Goal: Find specific page/section: Find specific page/section

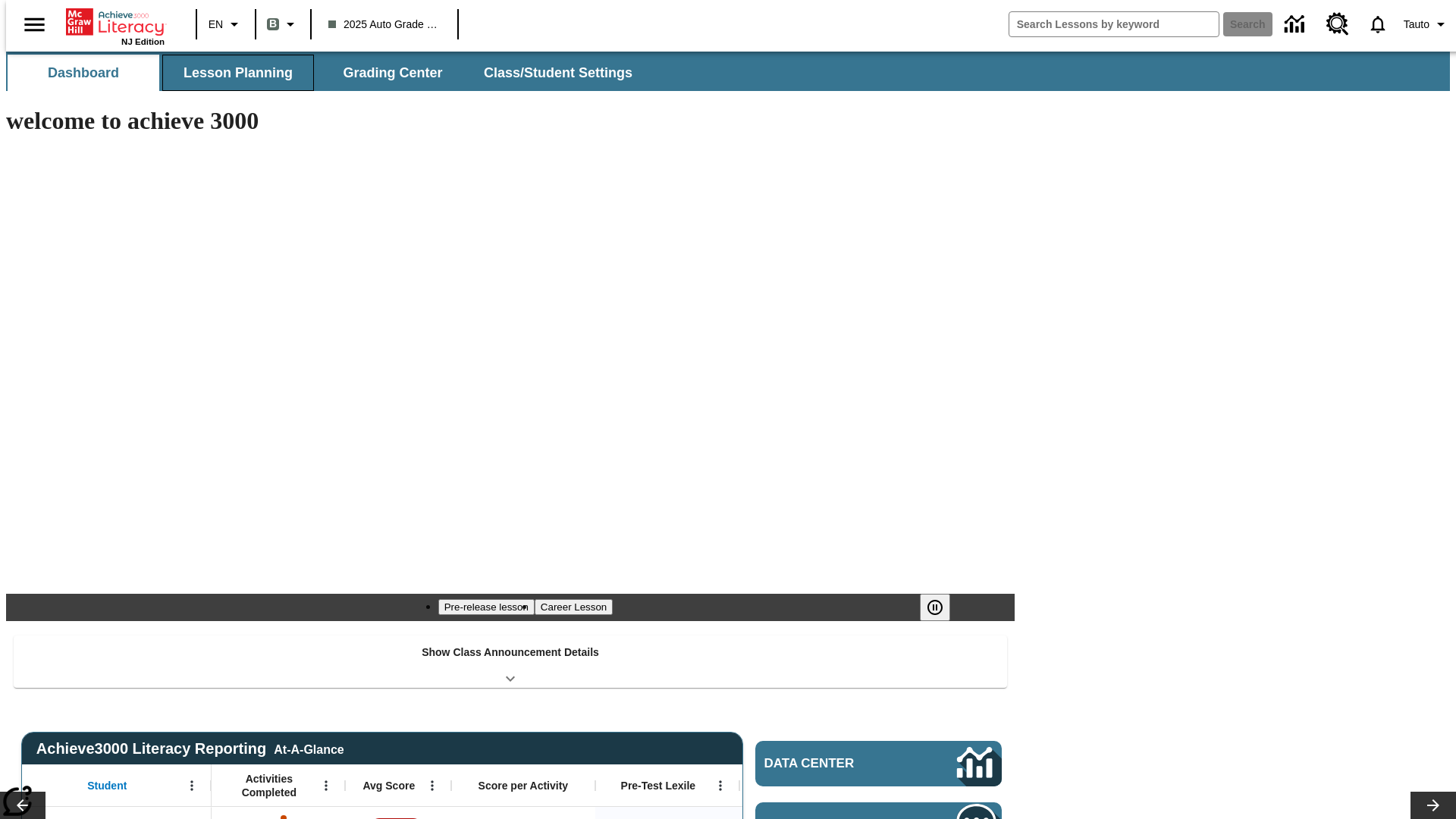
click at [232, 73] on button "Lesson Planning" at bounding box center [238, 73] width 152 height 36
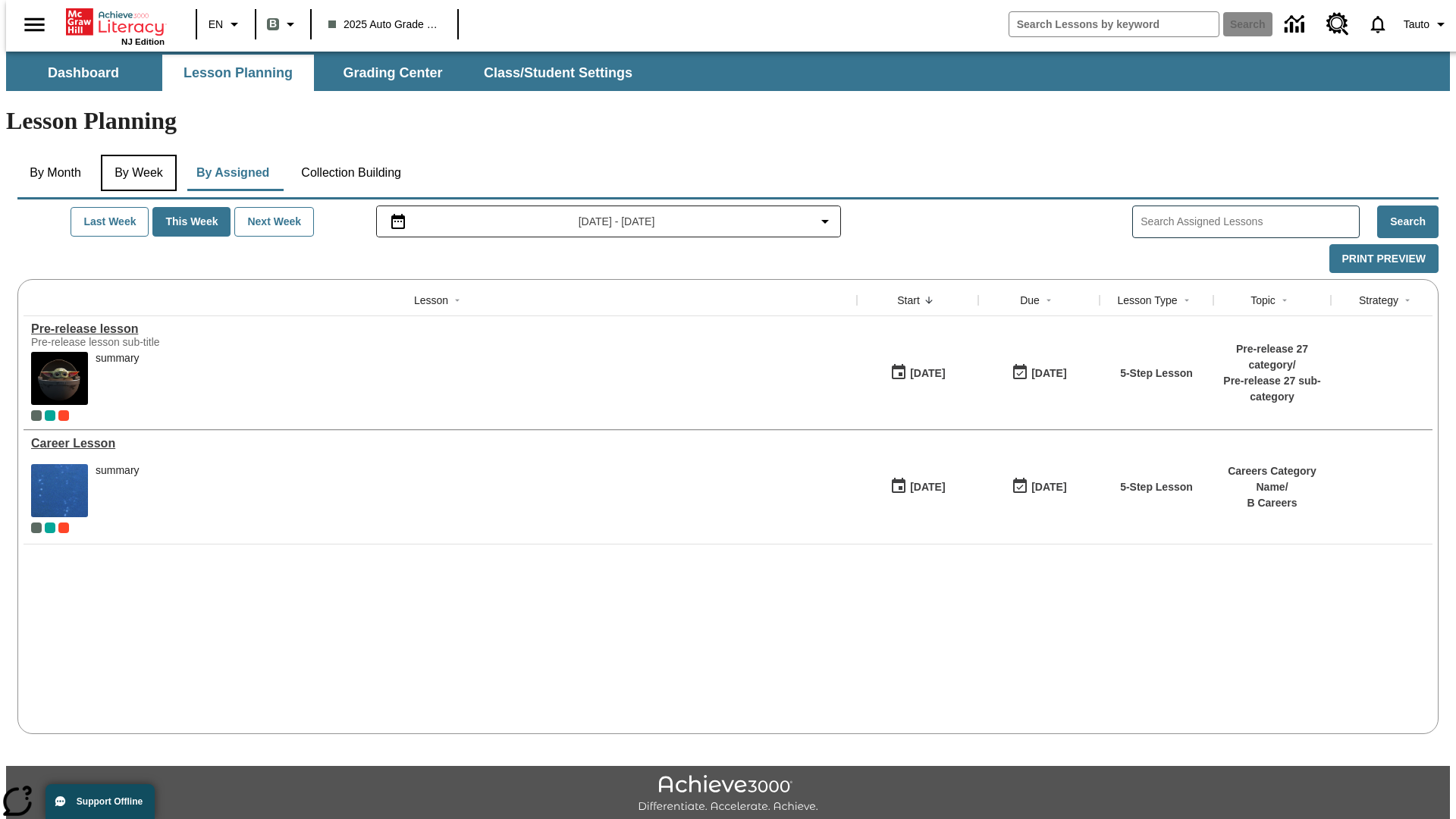
click at [135, 154] on button "By Week" at bounding box center [138, 173] width 75 height 36
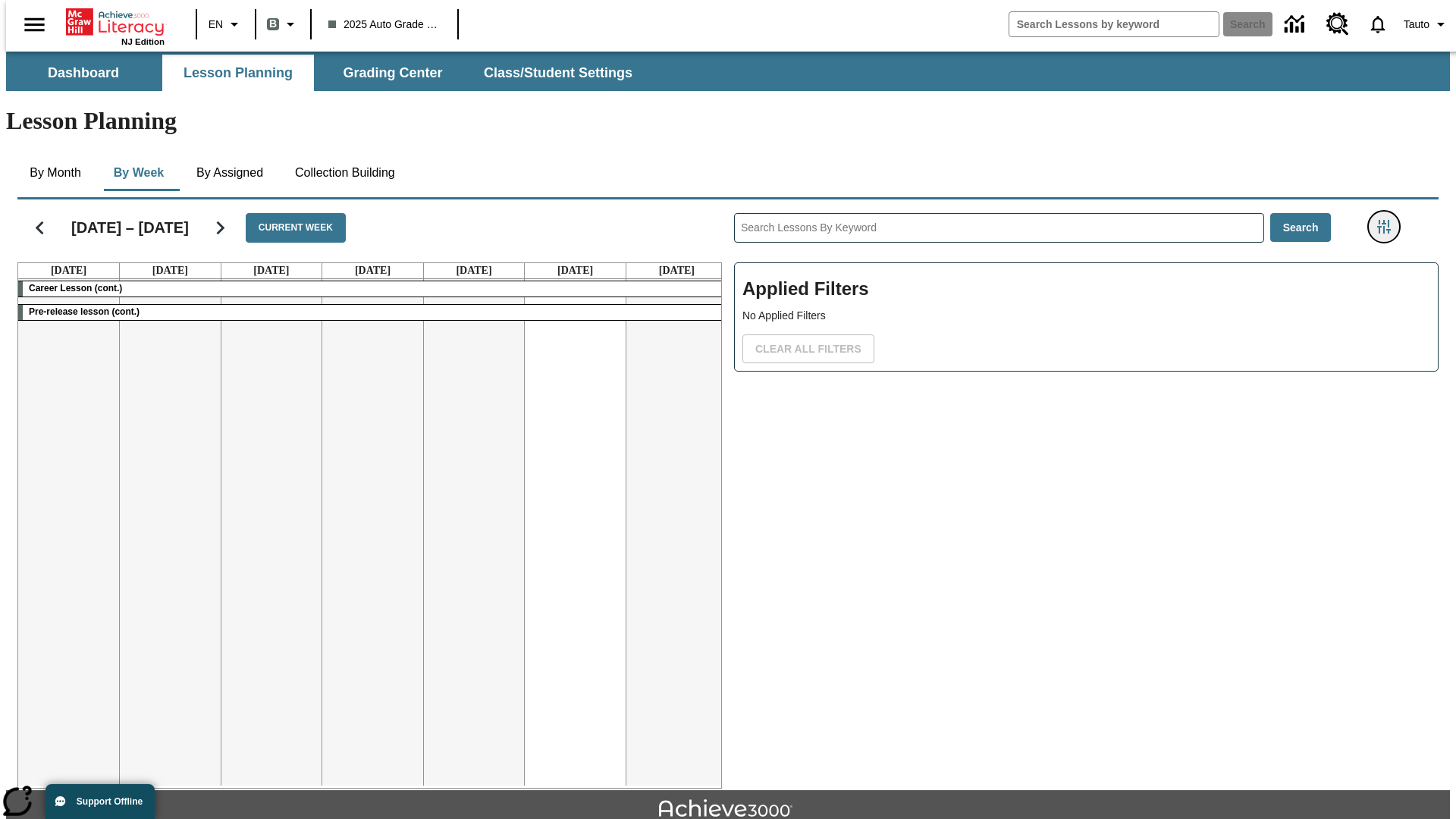
click at [1388, 219] on icon "Filters Side menu" at bounding box center [1384, 226] width 14 height 14
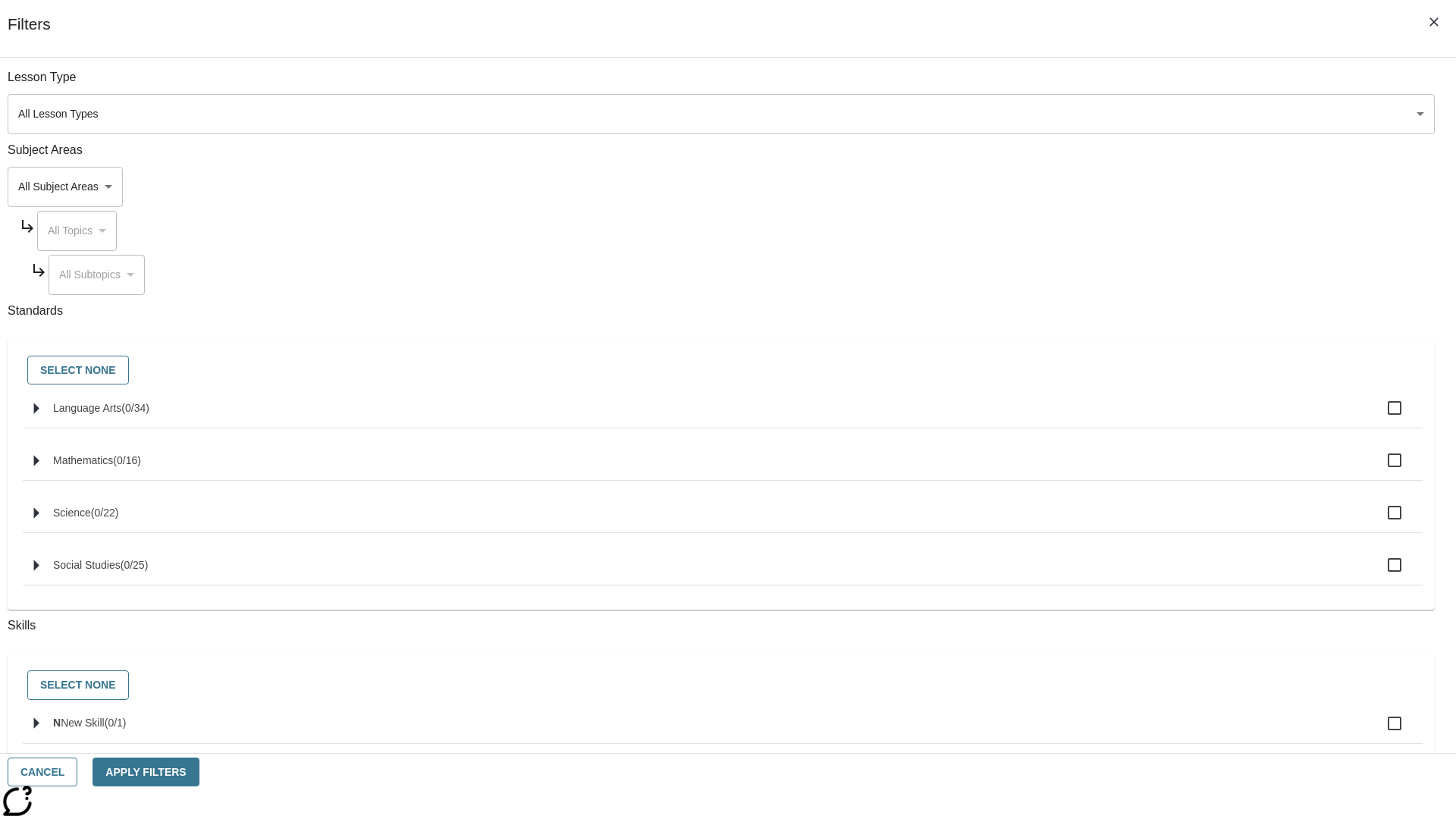
click at [1092, 114] on body "Skip to main content NJ Edition EN B 2025 Auto Grade 1 B Search 0 Tauto Dashboa…" at bounding box center [728, 469] width 1444 height 836
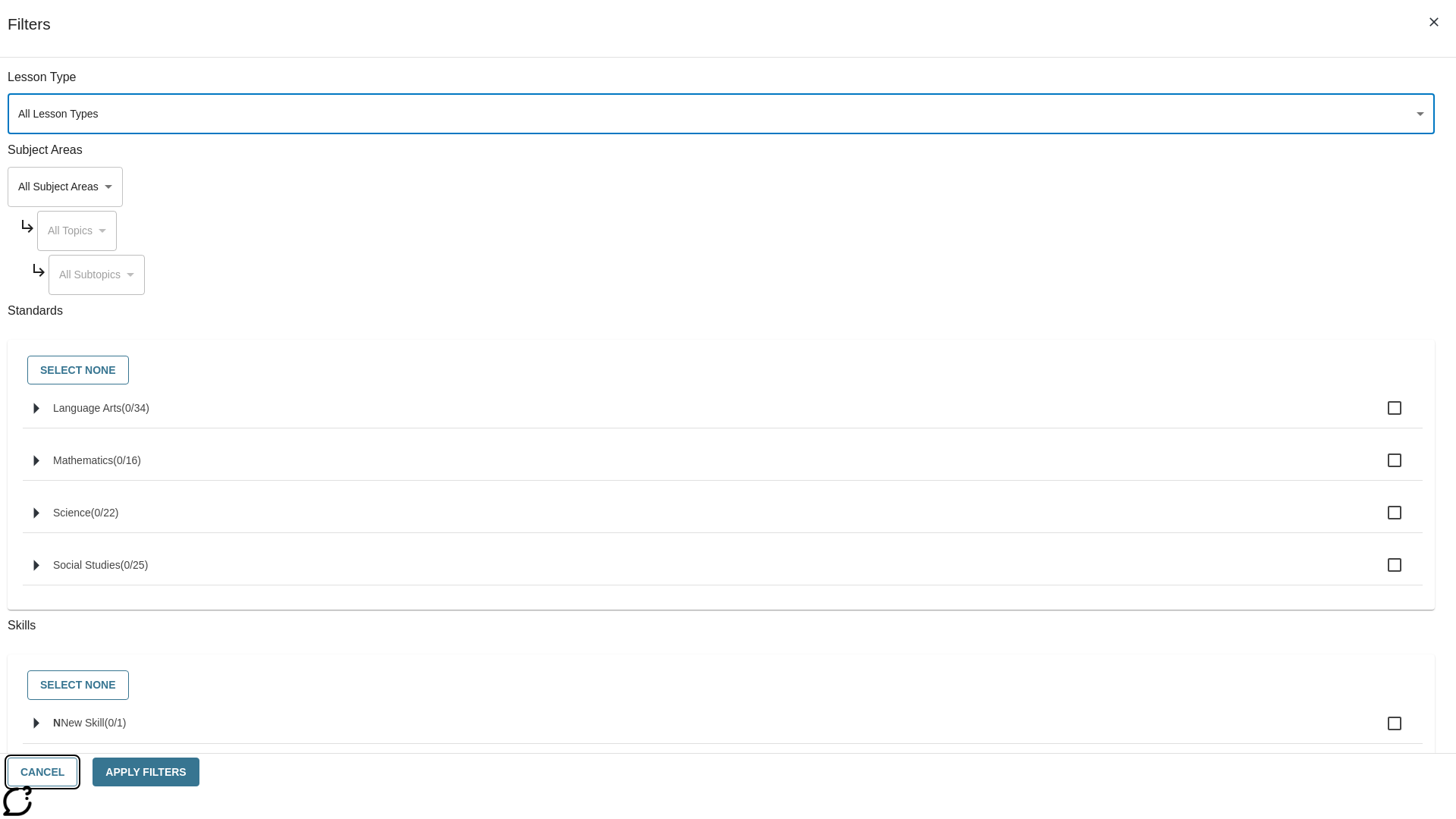
click at [77, 772] on button "Cancel" at bounding box center [43, 772] width 69 height 29
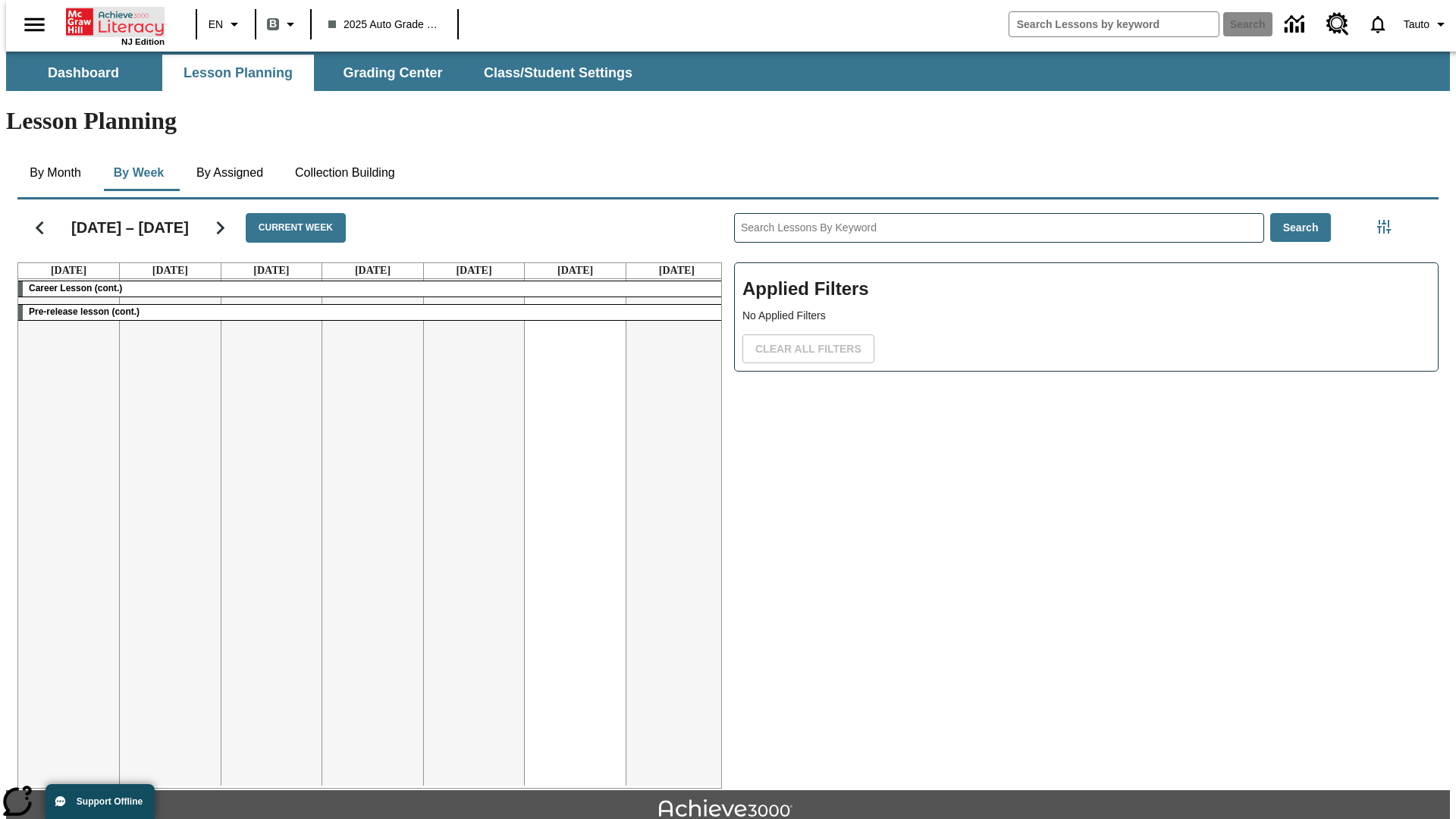
click at [109, 21] on icon "Home" at bounding box center [116, 22] width 101 height 30
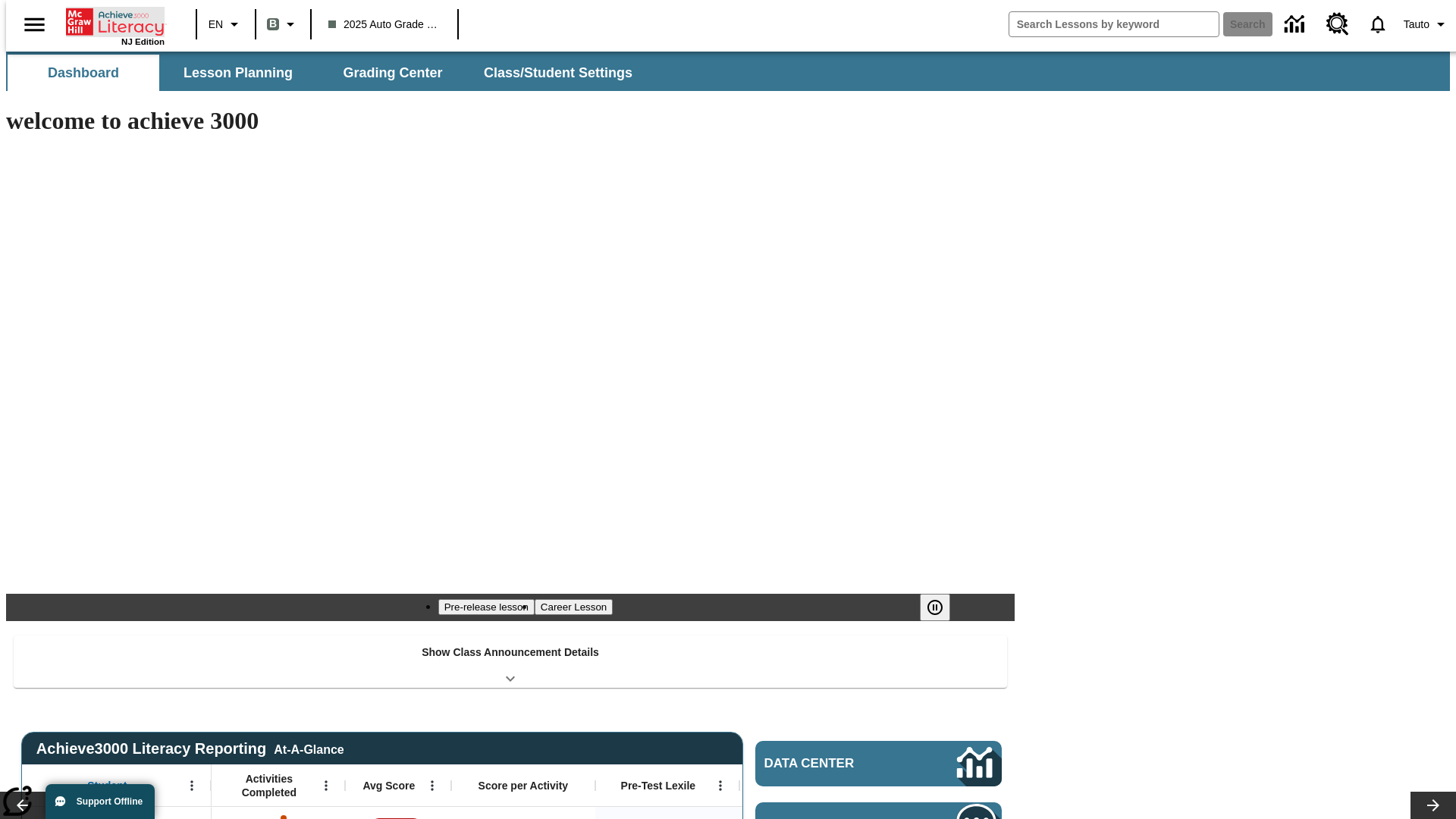
type input "-1"
click at [232, 73] on button "Lesson Planning" at bounding box center [238, 73] width 152 height 36
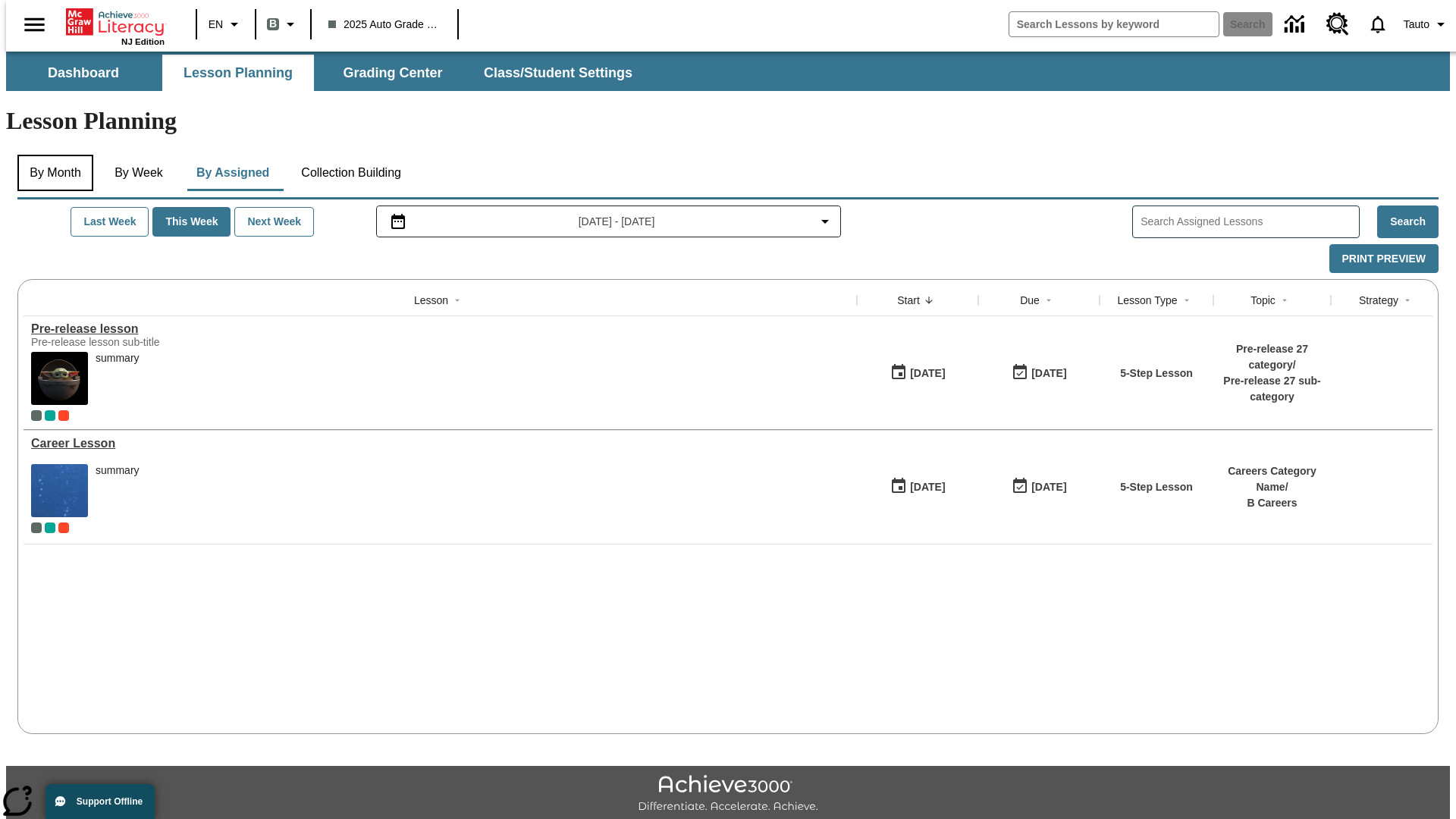
click at [51, 154] on button "By Month" at bounding box center [55, 173] width 75 height 36
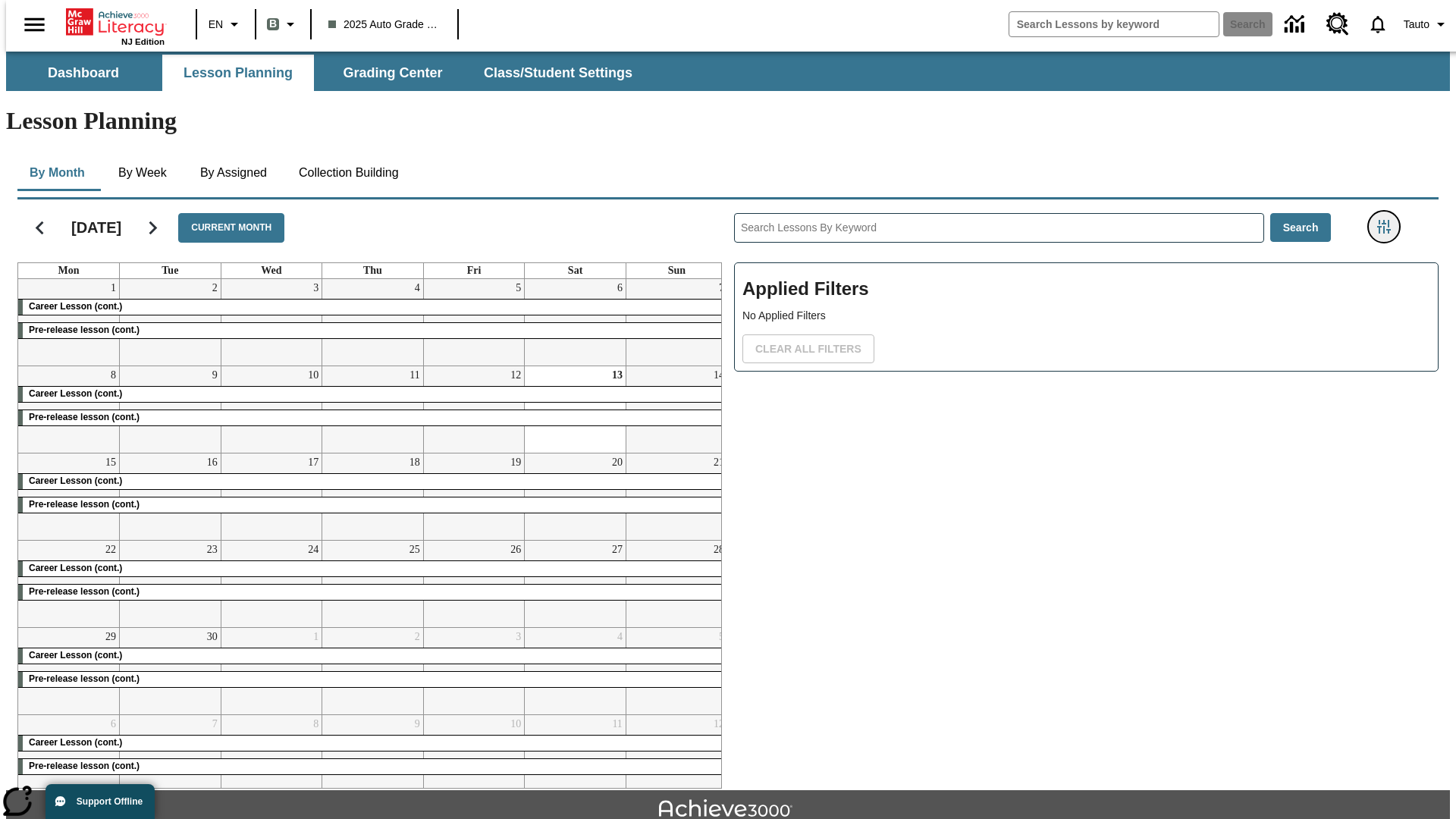
click at [1388, 219] on icon "Filters Side menu" at bounding box center [1384, 226] width 14 height 14
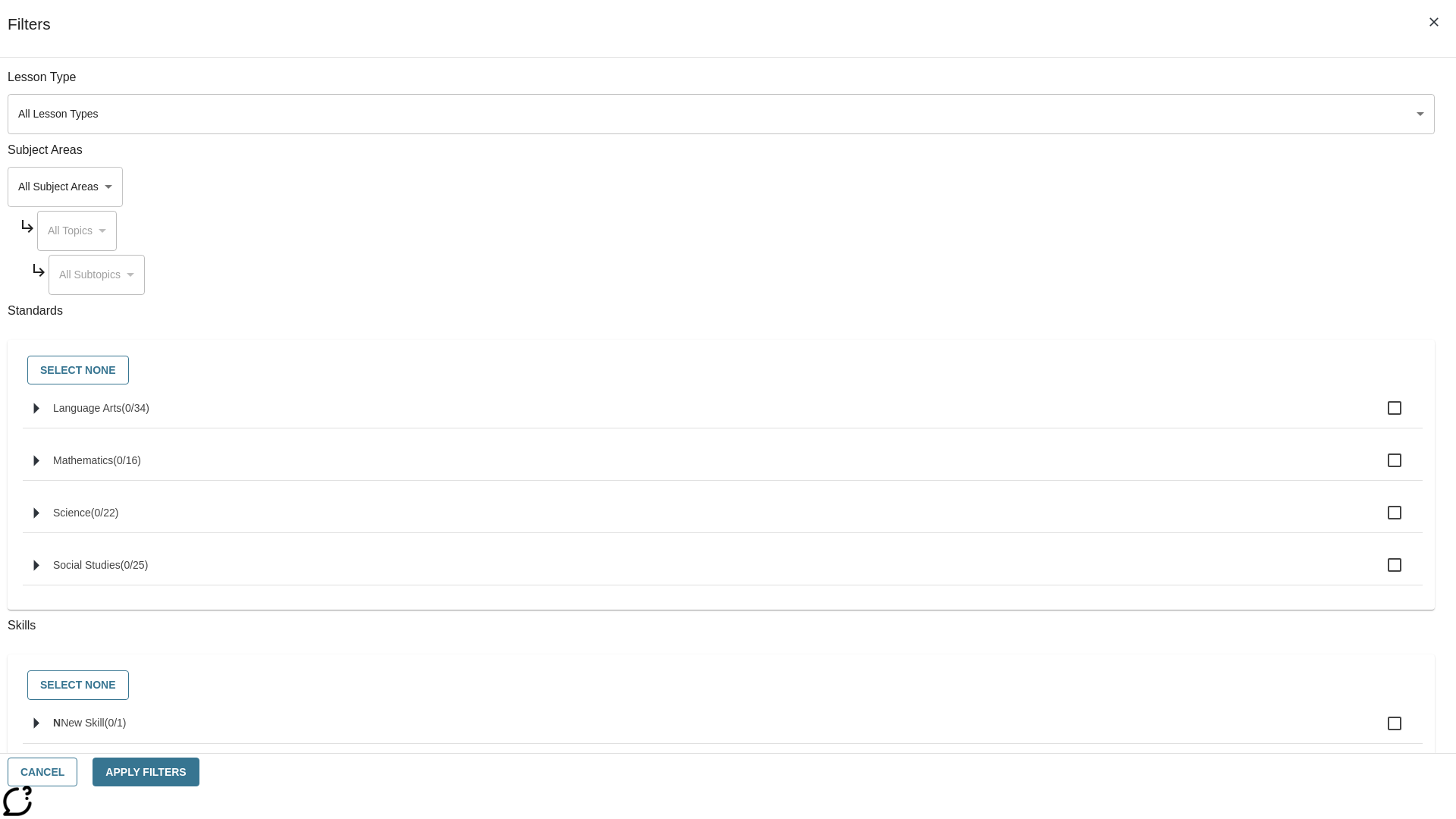
click at [1092, 114] on body "Skip to main content NJ Edition EN B 2025 Auto Grade 1 B Search 0 Tauto Dashboa…" at bounding box center [728, 469] width 1444 height 836
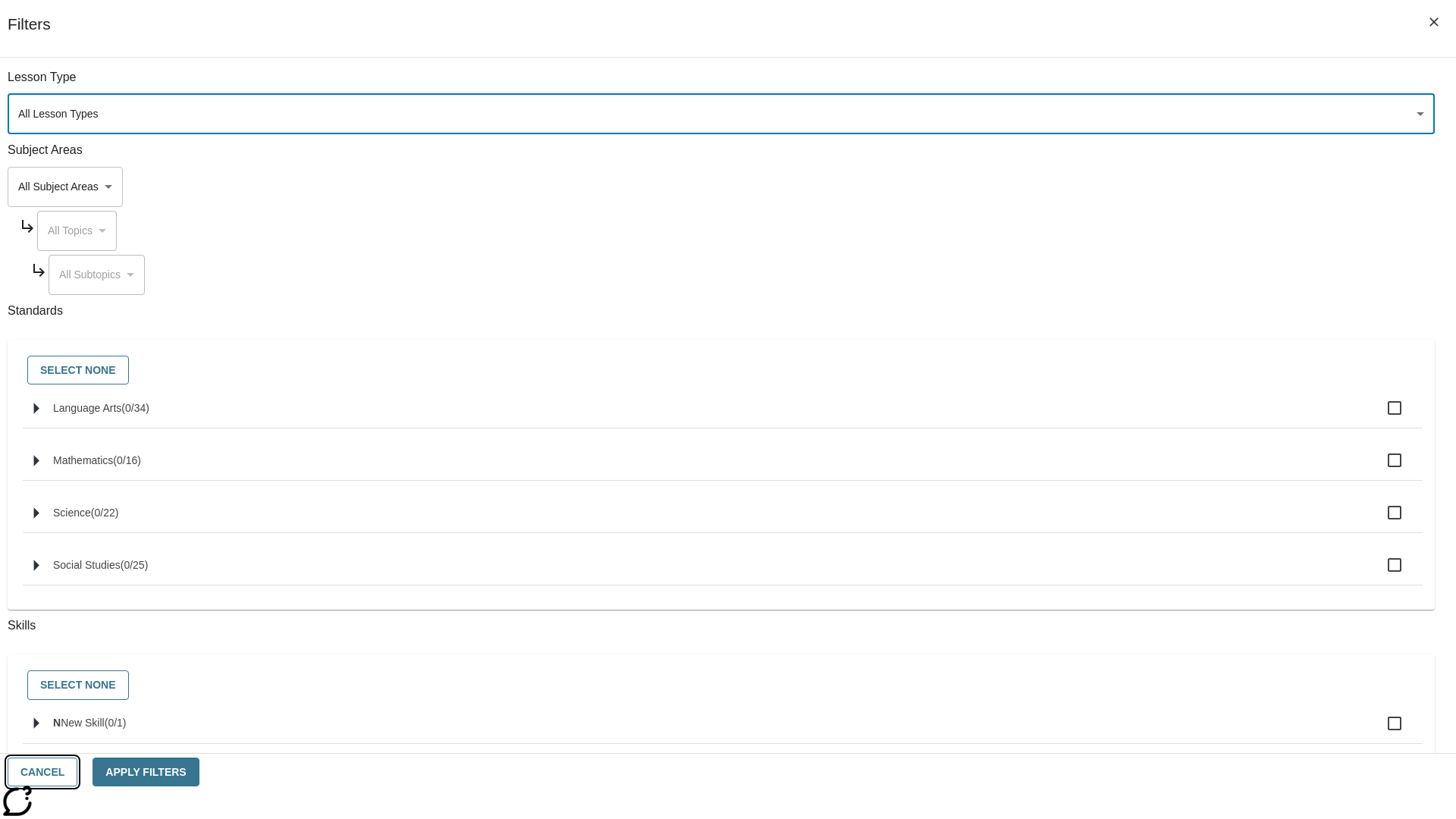
click at [77, 772] on button "Cancel" at bounding box center [43, 772] width 69 height 29
